Goal: Information Seeking & Learning: Learn about a topic

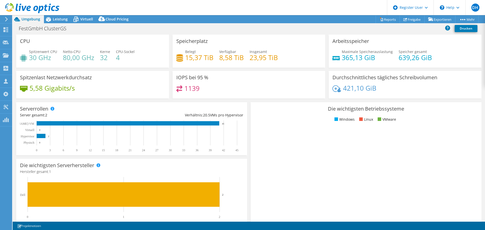
select select "EUFrankfurt"
select select "EUR"
click at [64, 20] on span "Leistung" at bounding box center [60, 19] width 15 height 5
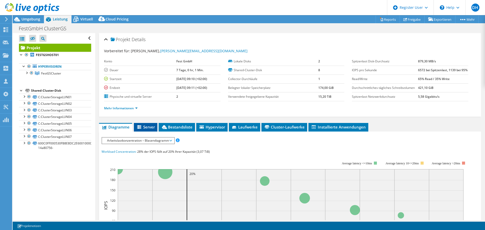
click at [154, 130] on span "Server" at bounding box center [145, 127] width 18 height 5
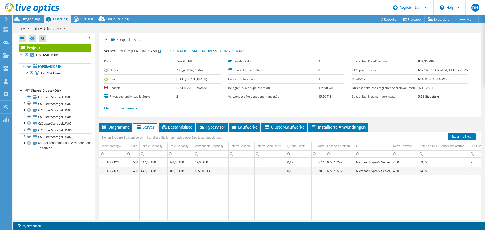
scroll to position [25, 0]
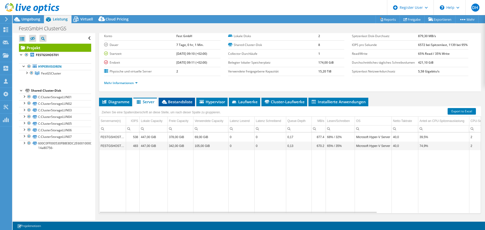
click at [191, 106] on li "Bestandsliste" at bounding box center [177, 102] width 36 height 9
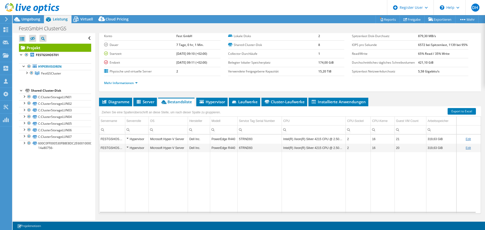
click at [315, 90] on div "Mehr Informationen" at bounding box center [290, 83] width 372 height 14
click at [102, 106] on li "Diagramme" at bounding box center [115, 102] width 33 height 9
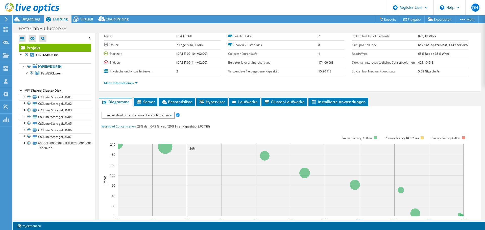
click at [169, 119] on span "Arbeitslastkonzentration – Blasendiagramm" at bounding box center [138, 115] width 67 height 6
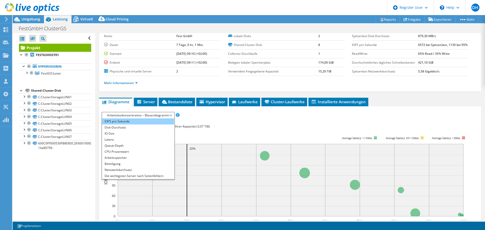
click at [135, 125] on li "IOPS pro Sekunde" at bounding box center [138, 122] width 72 height 6
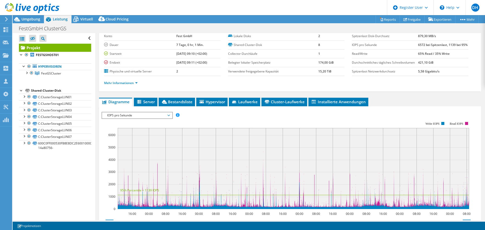
scroll to position [51, 0]
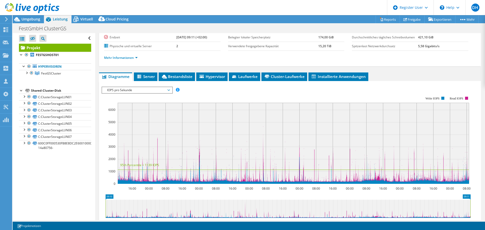
click at [142, 93] on span "IOPS pro Sekunde" at bounding box center [137, 90] width 65 height 6
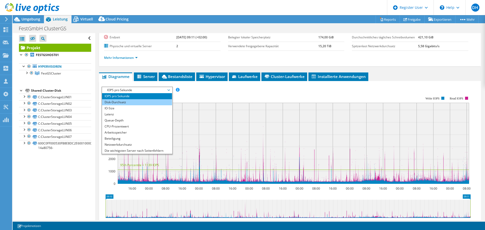
click at [136, 105] on li "Disk-Durchsatz" at bounding box center [137, 102] width 70 height 6
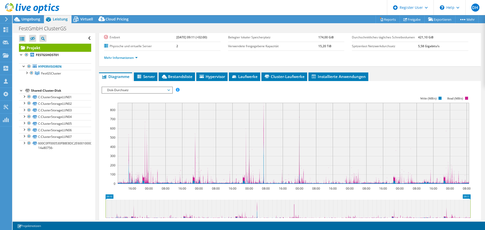
click at [139, 93] on span "Disk-Durchsatz" at bounding box center [137, 90] width 65 height 6
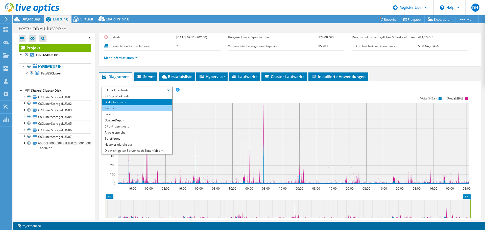
click at [129, 111] on li "IO-Size" at bounding box center [137, 108] width 70 height 6
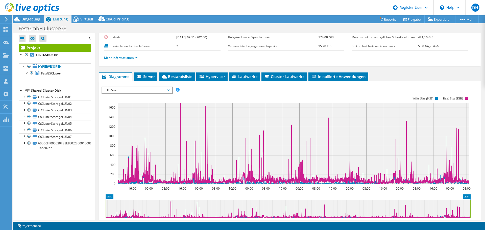
click at [152, 105] on rect at bounding box center [286, 140] width 369 height 101
click at [152, 93] on span "IO-Size" at bounding box center [137, 90] width 65 height 6
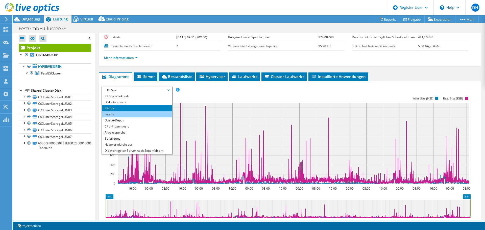
click at [125, 118] on li "Latenz" at bounding box center [137, 114] width 70 height 6
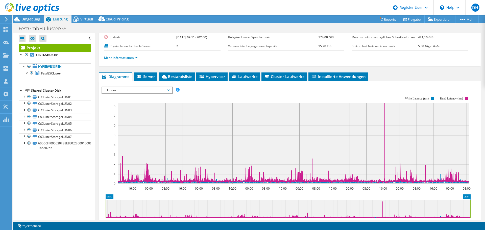
click at [147, 93] on span "Latenz" at bounding box center [137, 90] width 65 height 6
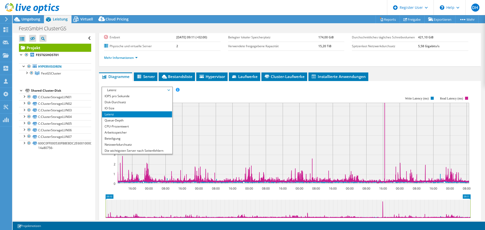
click at [389, 101] on rect at bounding box center [286, 140] width 369 height 101
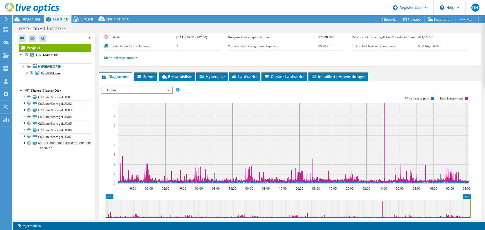
click at [169, 93] on span "Latenz" at bounding box center [137, 90] width 65 height 6
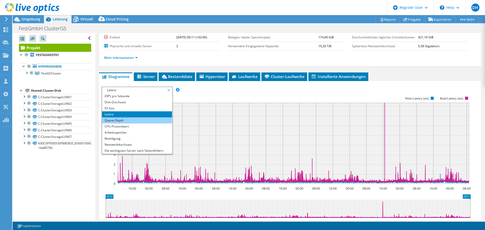
click at [119, 124] on li "Queue-Depth" at bounding box center [137, 121] width 70 height 6
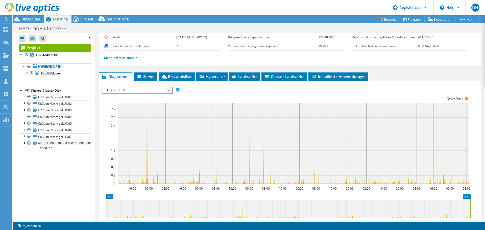
click at [140, 93] on span "Queue-Depth" at bounding box center [137, 90] width 65 height 6
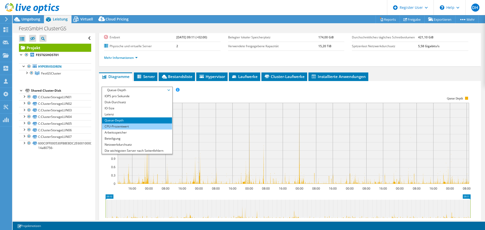
click at [122, 130] on li "CPU-Prozentwert" at bounding box center [137, 127] width 70 height 6
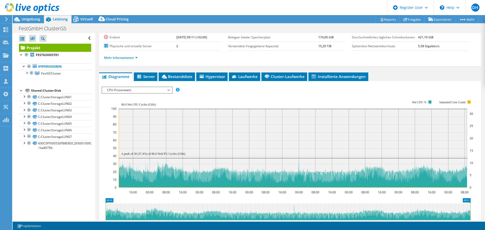
click at [157, 93] on span "CPU-Prozentwert" at bounding box center [137, 90] width 65 height 6
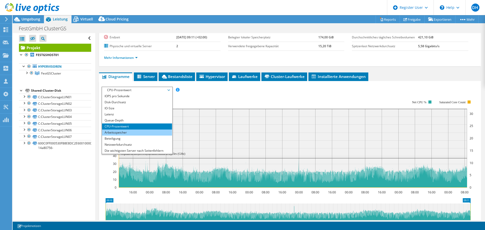
click at [129, 136] on li "Arbeitsspeicher" at bounding box center [137, 133] width 70 height 6
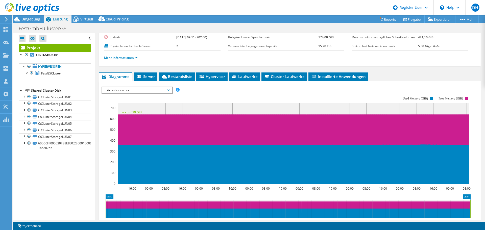
click at [168, 93] on span "Arbeitsspeicher" at bounding box center [137, 90] width 65 height 6
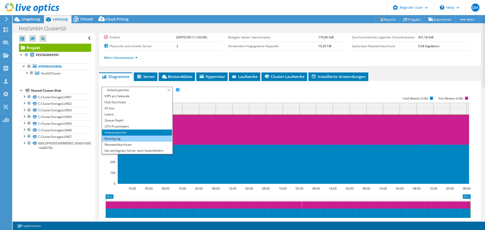
click at [123, 142] on li "Beteiligung" at bounding box center [137, 139] width 70 height 6
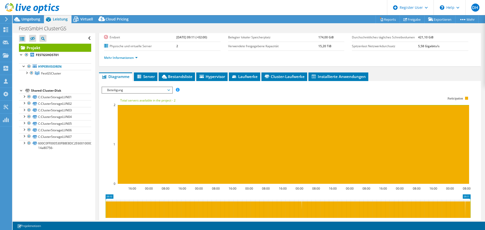
click at [170, 91] on icon at bounding box center [169, 90] width 3 height 2
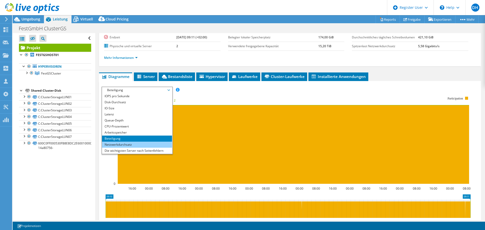
click at [115, 148] on li "Netzwerkdurchsatz" at bounding box center [137, 145] width 70 height 6
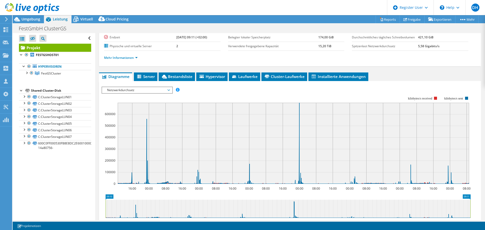
click at [170, 91] on icon at bounding box center [169, 90] width 3 height 2
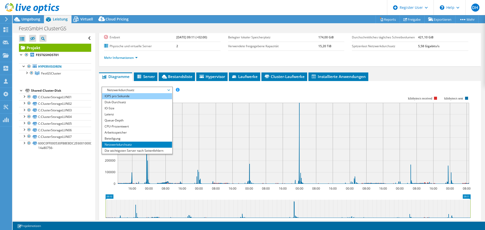
click at [129, 99] on li "IOPS pro Sekunde" at bounding box center [137, 96] width 70 height 6
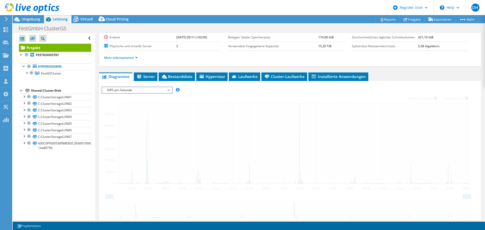
click at [247, 105] on div at bounding box center [290, 173] width 377 height 173
